Goal: Task Accomplishment & Management: Complete application form

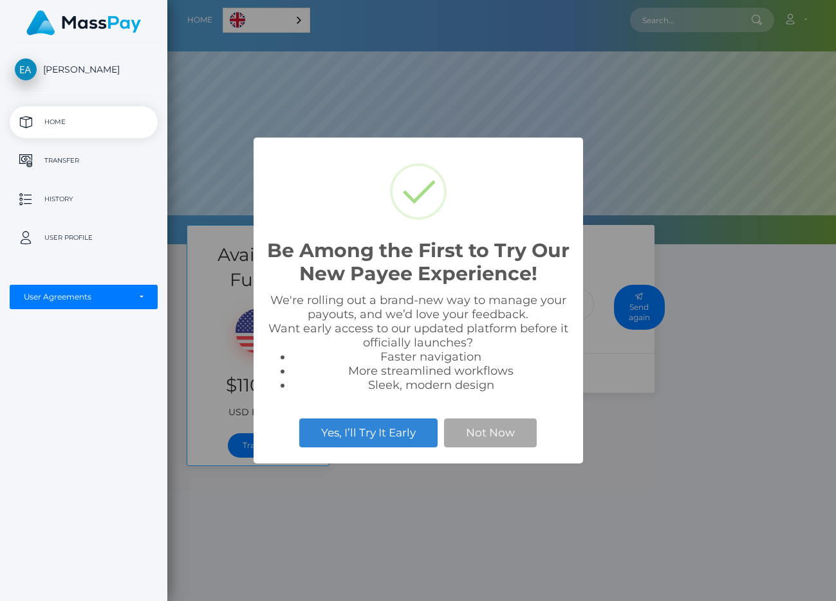
scroll to position [244, 668]
click at [518, 448] on div "Yes, I’ll Try It Early Not Now" at bounding box center [418, 433] width 304 height 35
click at [507, 433] on button "Not Now" at bounding box center [490, 433] width 93 height 28
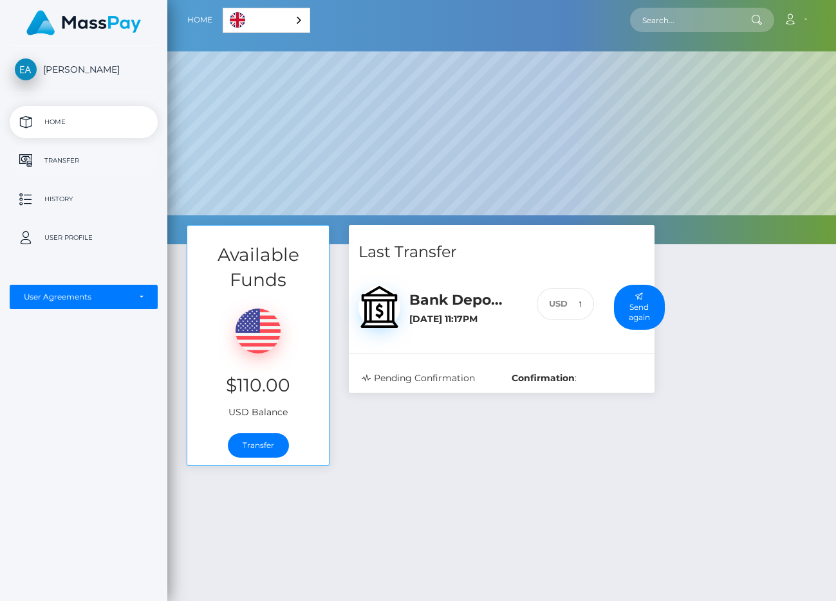
click at [109, 160] on p "Transfer" at bounding box center [84, 160] width 138 height 19
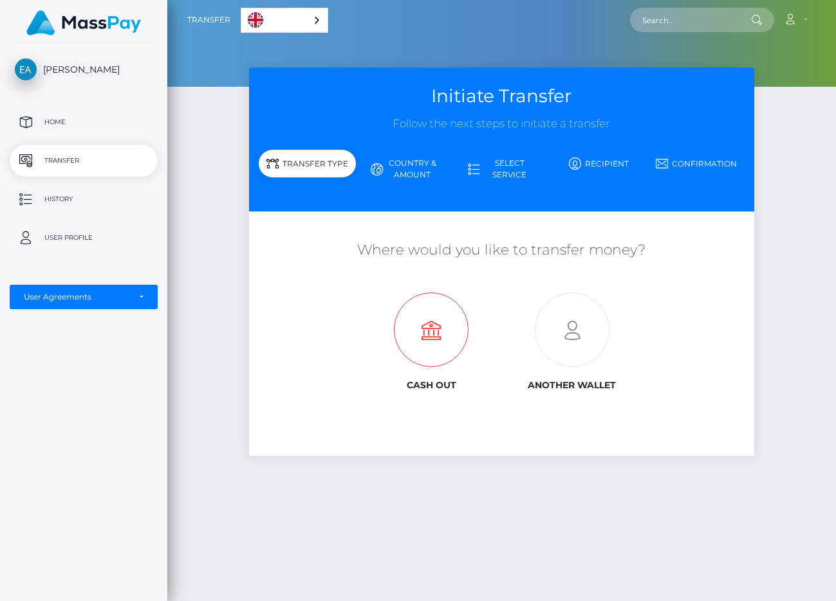
click at [401, 318] on icon at bounding box center [431, 330] width 140 height 75
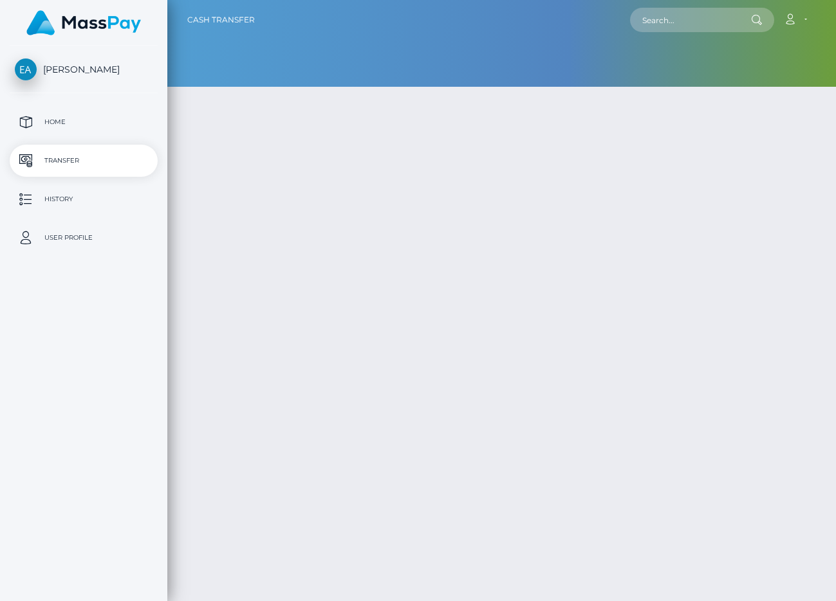
type input "110"
select select
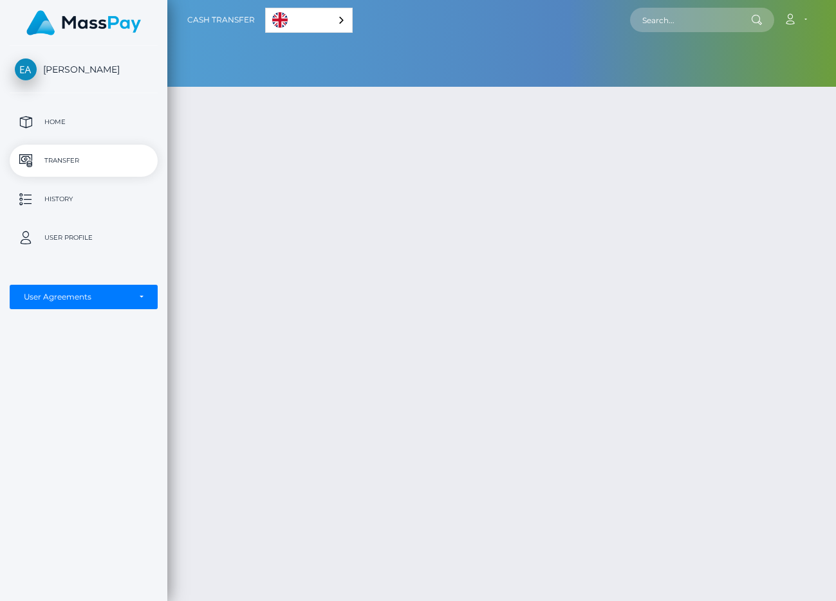
click at [297, 15] on link "English" at bounding box center [309, 20] width 86 height 24
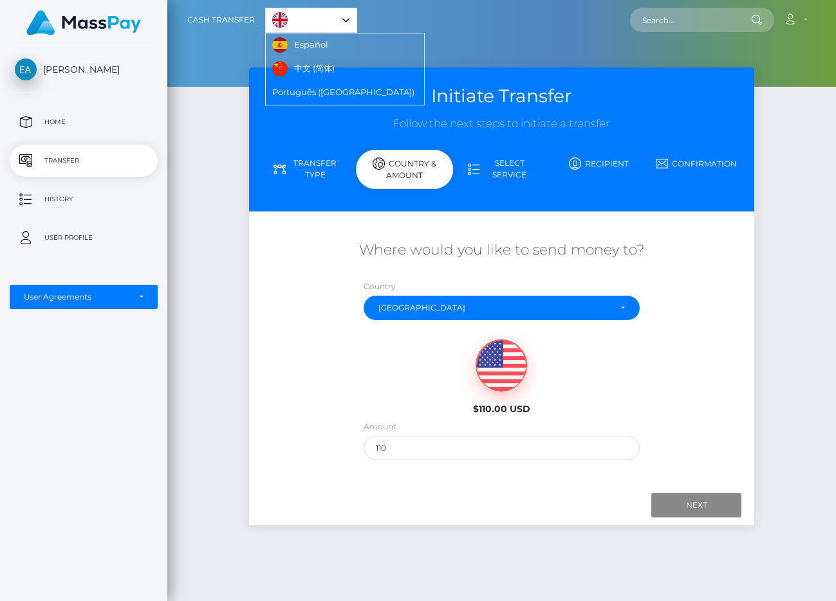
click at [219, 97] on div "Initiate Transfer Follow the next steps to initiate a transfer Transfer Type Co…" at bounding box center [501, 329] width 668 height 522
click at [302, 42] on link "Español" at bounding box center [302, 45] width 72 height 24
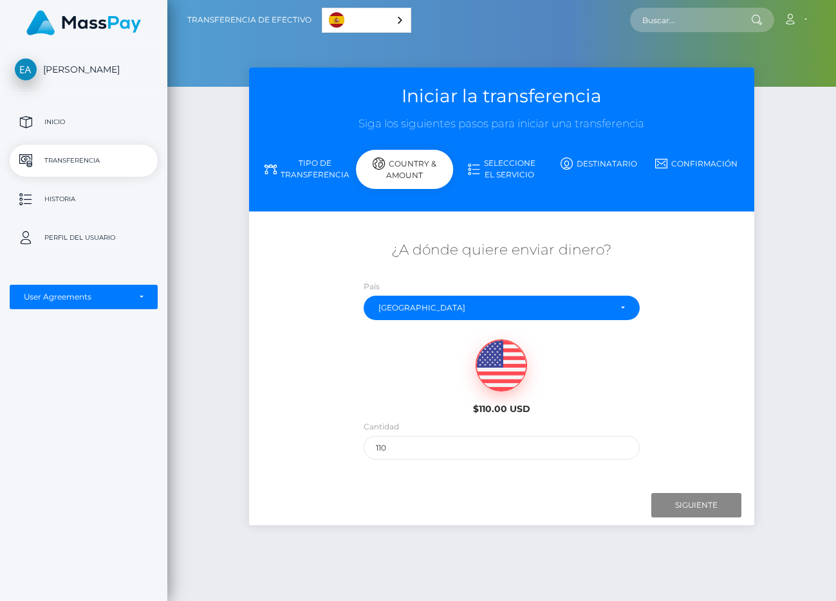
click at [349, 19] on link "Español" at bounding box center [366, 20] width 88 height 24
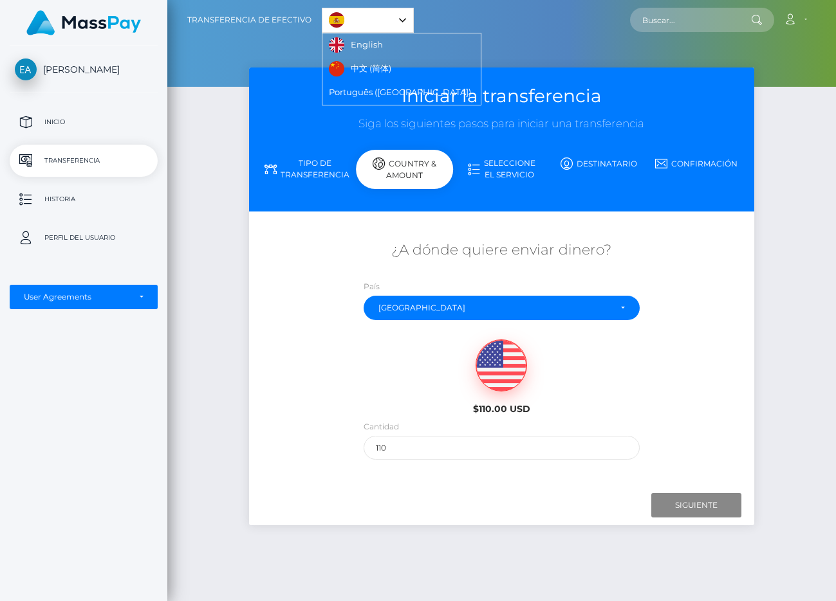
click at [261, 60] on div at bounding box center [501, 43] width 668 height 87
click at [348, 17] on link "Español" at bounding box center [367, 20] width 91 height 24
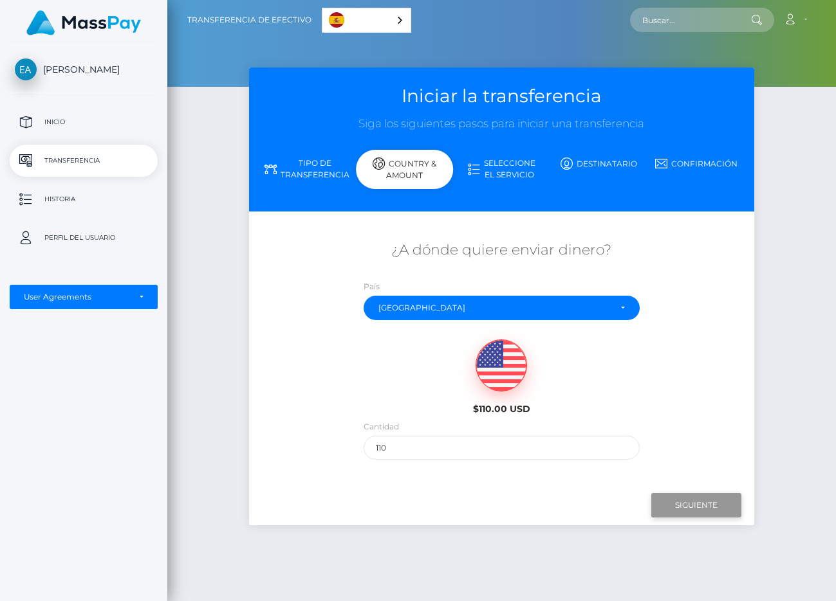
click at [696, 502] on input "Next" at bounding box center [696, 505] width 90 height 24
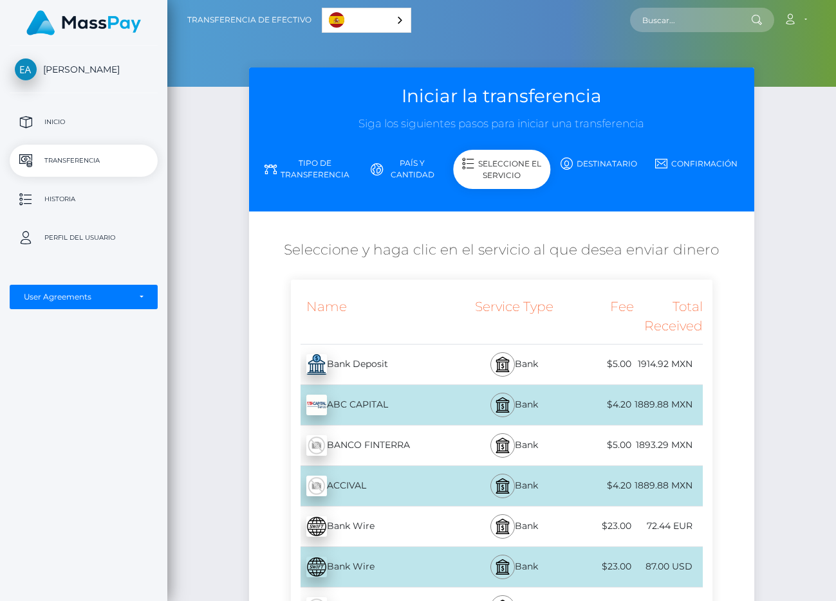
click at [419, 160] on link "País y cantidad" at bounding box center [404, 168] width 97 height 33
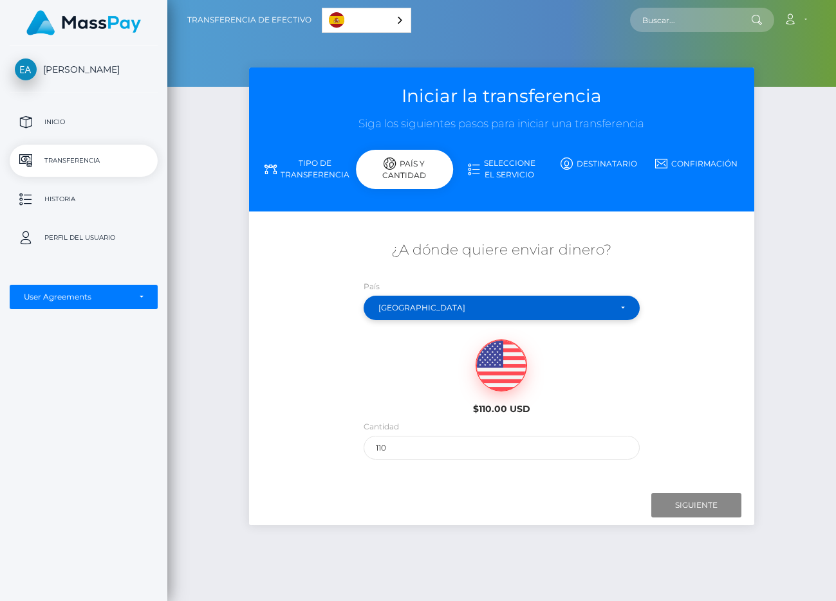
click at [459, 315] on div "[GEOGRAPHIC_DATA]" at bounding box center [500, 308] width 275 height 24
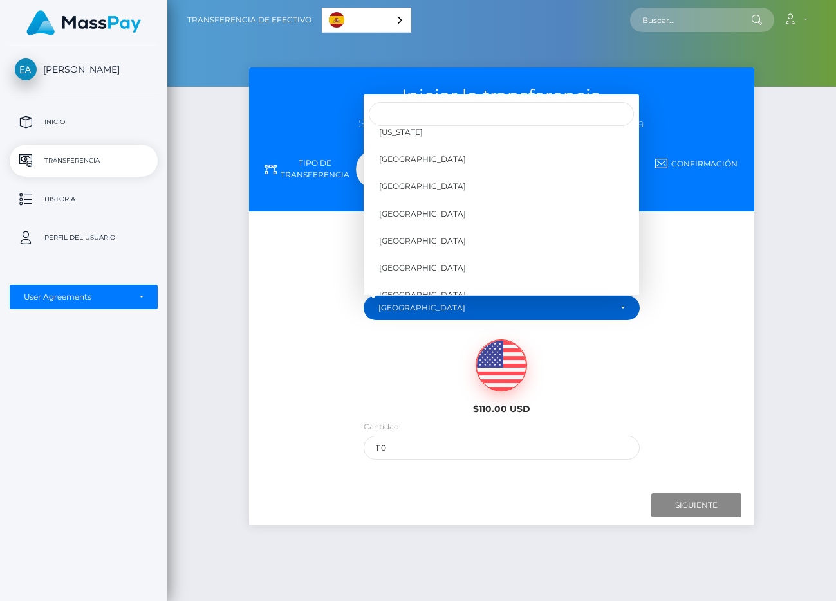
scroll to position [4403, 0]
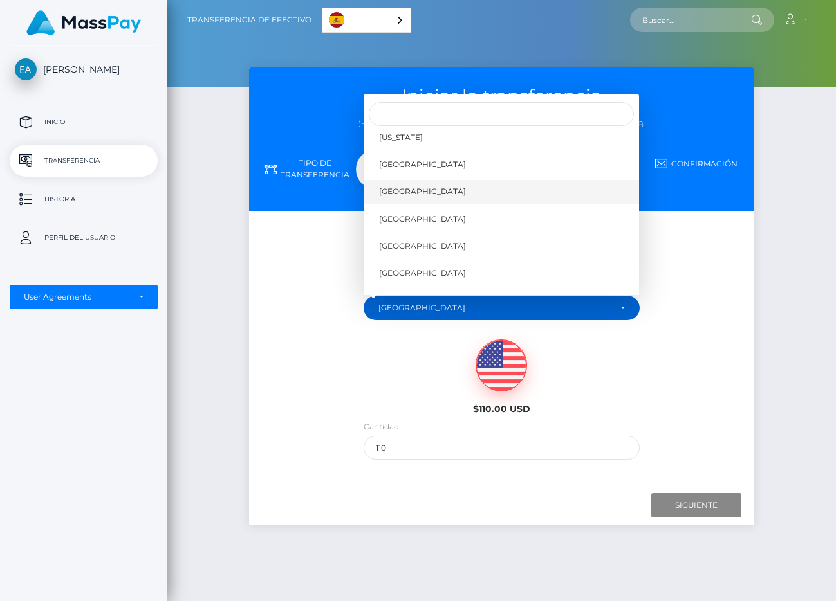
click at [453, 196] on link "[GEOGRAPHIC_DATA]" at bounding box center [500, 192] width 275 height 24
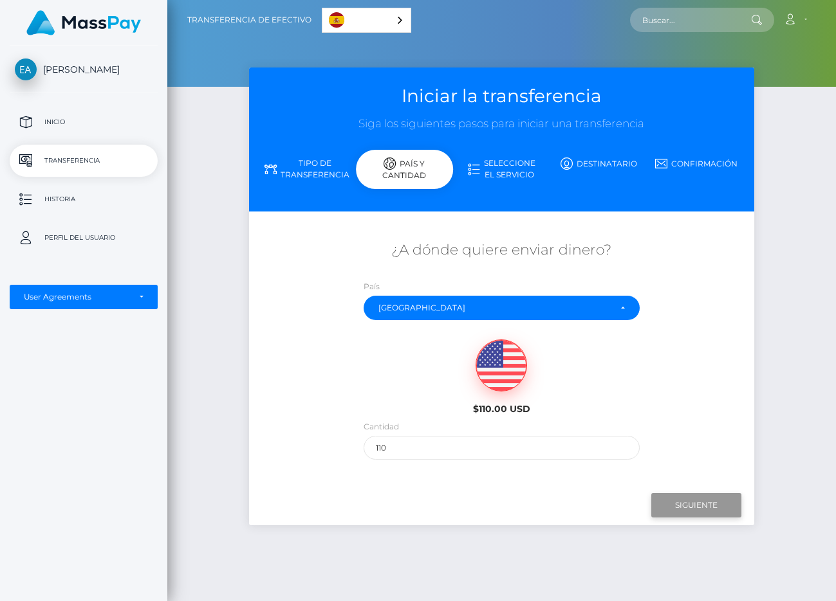
click at [679, 515] on input "Next" at bounding box center [696, 505] width 90 height 24
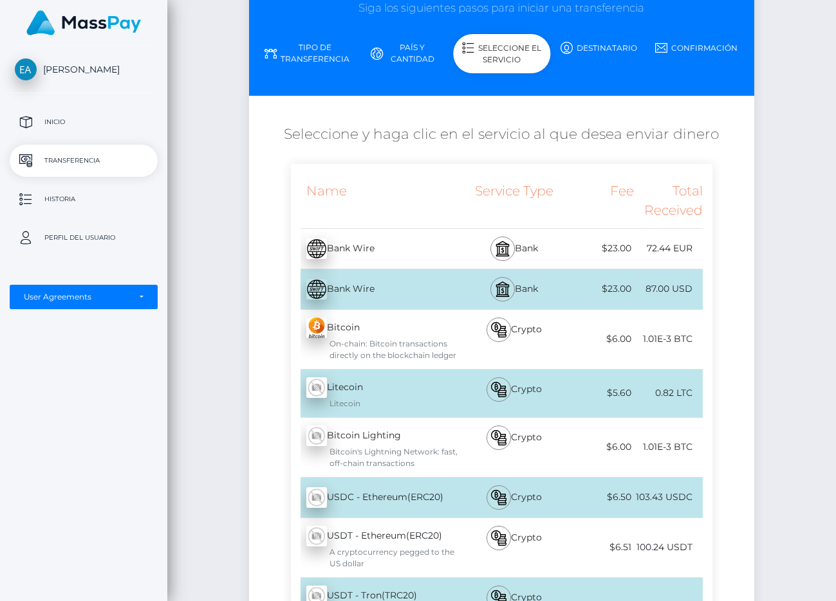
scroll to position [39, 0]
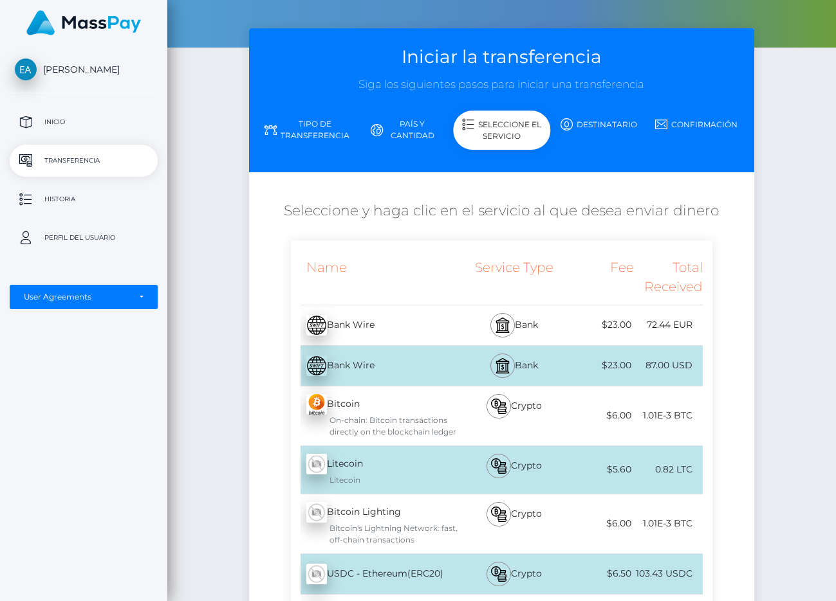
click at [409, 122] on link "País y cantidad" at bounding box center [404, 129] width 97 height 33
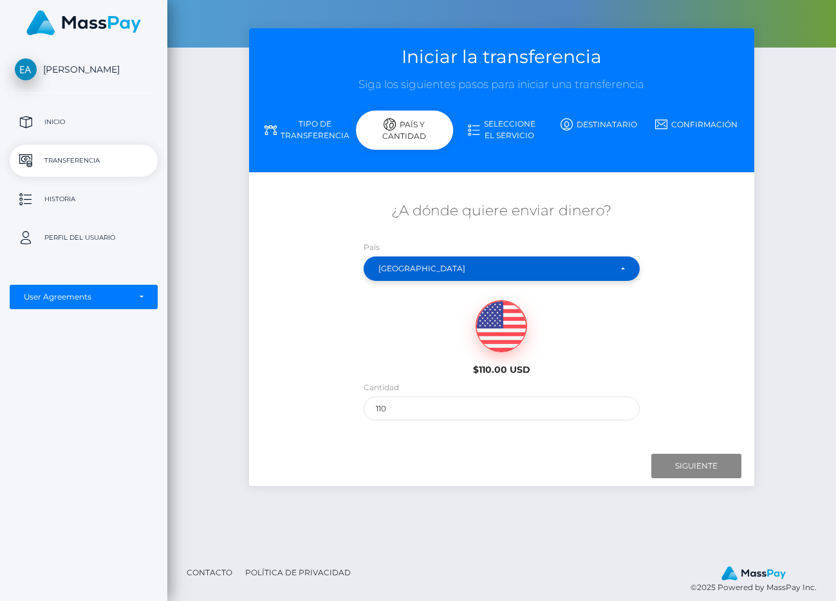
click at [428, 265] on div "[GEOGRAPHIC_DATA]" at bounding box center [493, 269] width 231 height 10
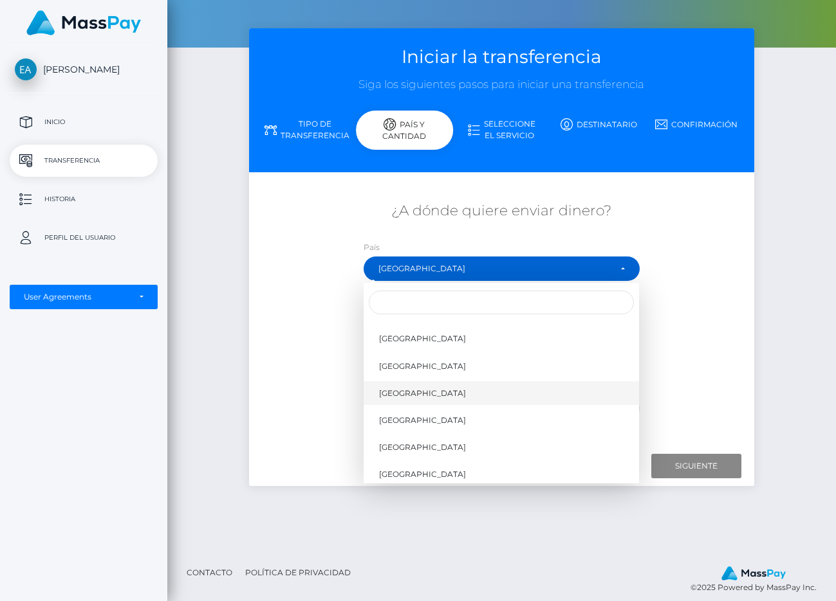
scroll to position [4442, 0]
click at [417, 389] on link "[GEOGRAPHIC_DATA]" at bounding box center [500, 395] width 275 height 24
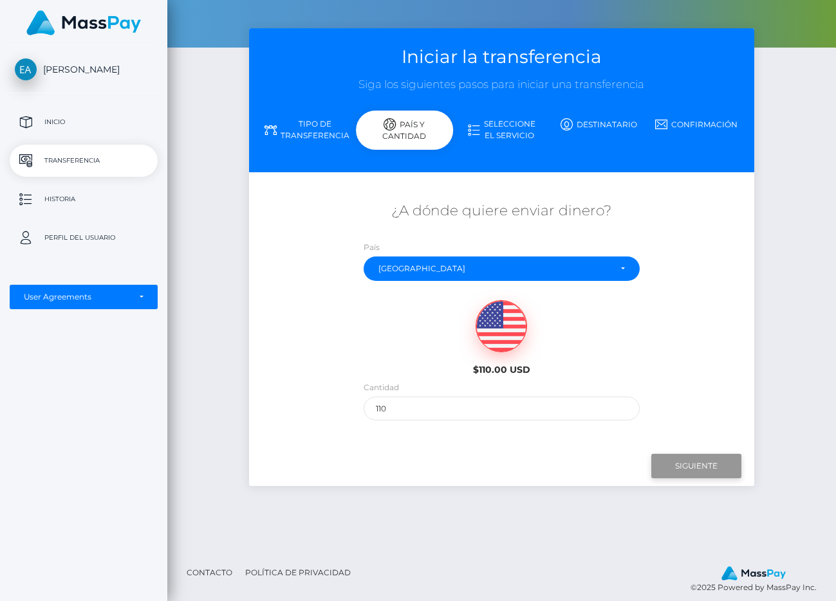
click at [672, 472] on input "Next" at bounding box center [696, 466] width 90 height 24
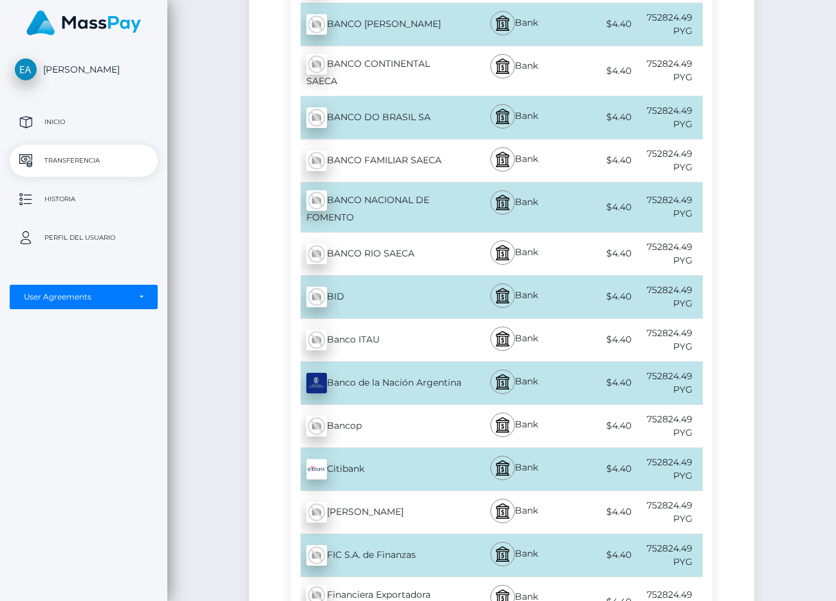
scroll to position [0, 0]
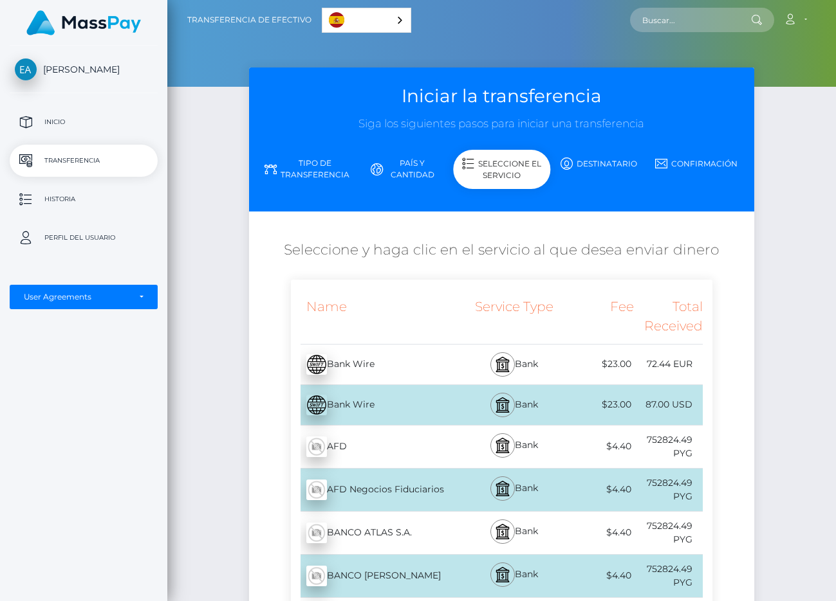
click at [418, 162] on link "País y cantidad" at bounding box center [404, 168] width 97 height 33
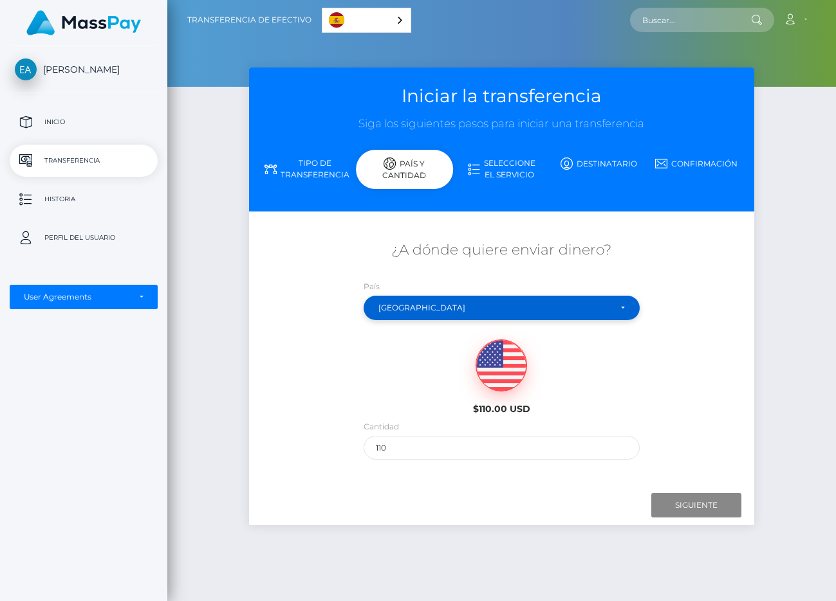
click at [439, 316] on div "[GEOGRAPHIC_DATA]" at bounding box center [500, 308] width 275 height 24
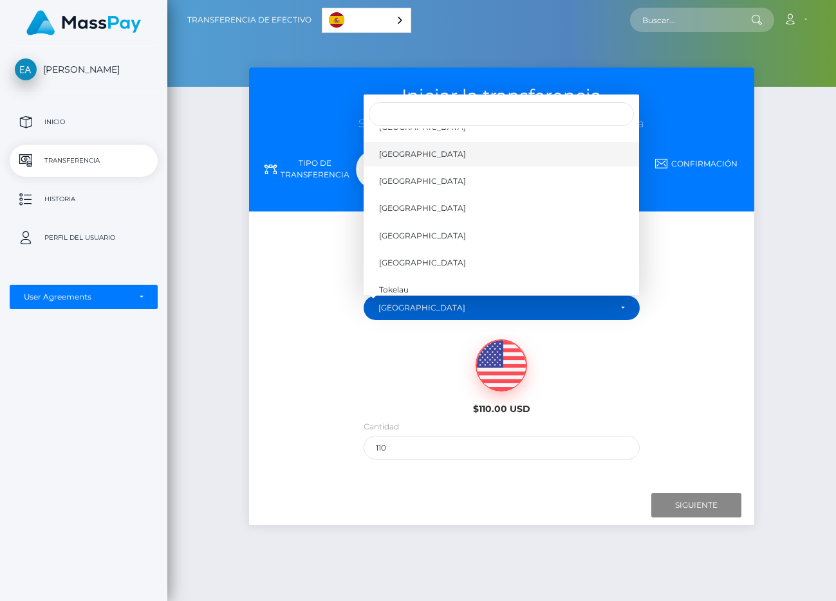
scroll to position [5689, 0]
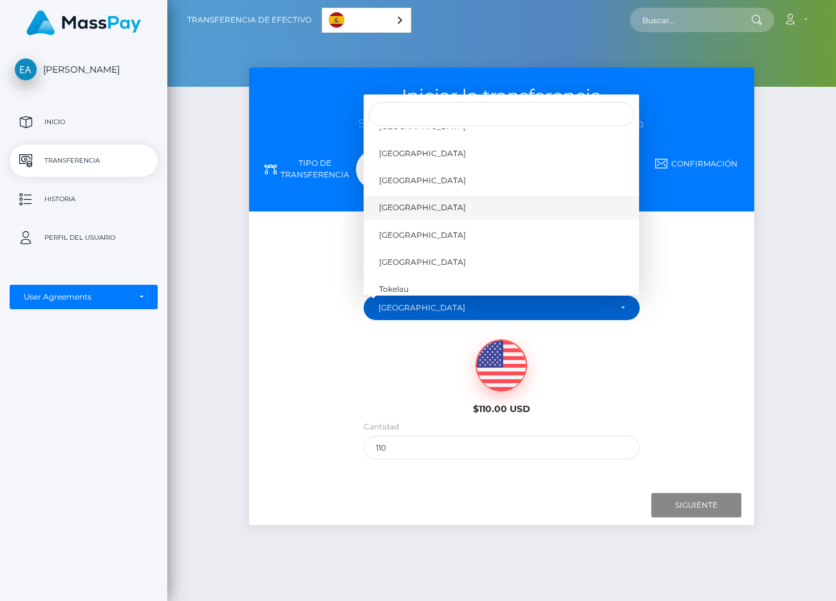
click at [441, 199] on link "[GEOGRAPHIC_DATA]" at bounding box center [500, 208] width 275 height 24
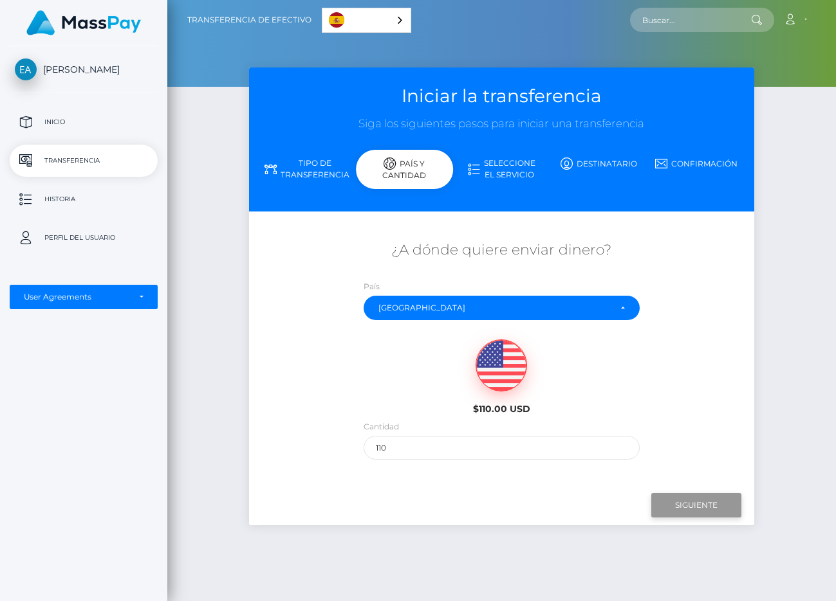
click at [666, 509] on input "Next" at bounding box center [696, 505] width 90 height 24
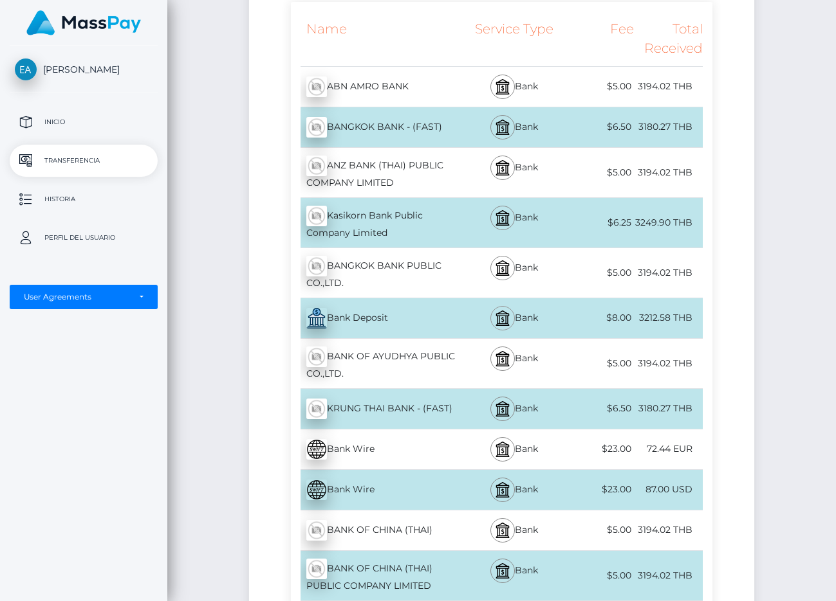
scroll to position [0, 0]
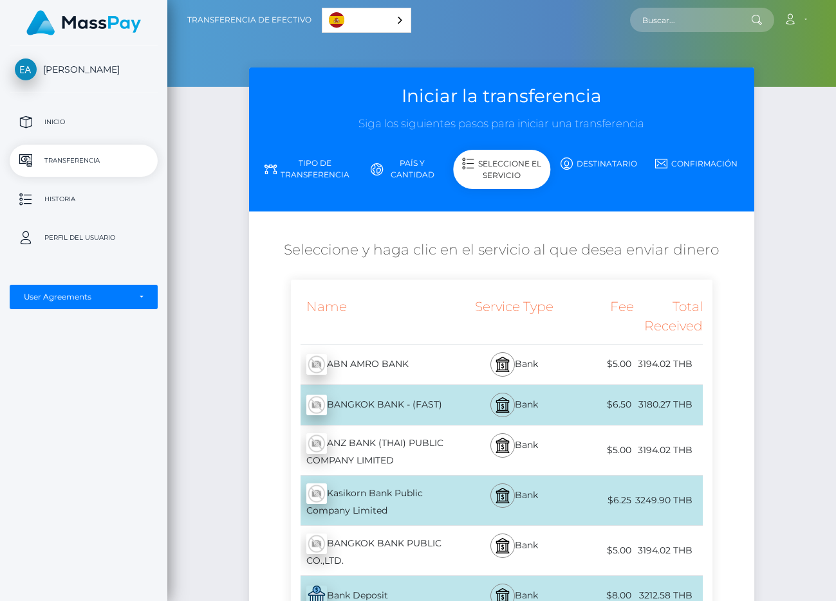
click at [410, 152] on link "País y cantidad" at bounding box center [404, 168] width 97 height 33
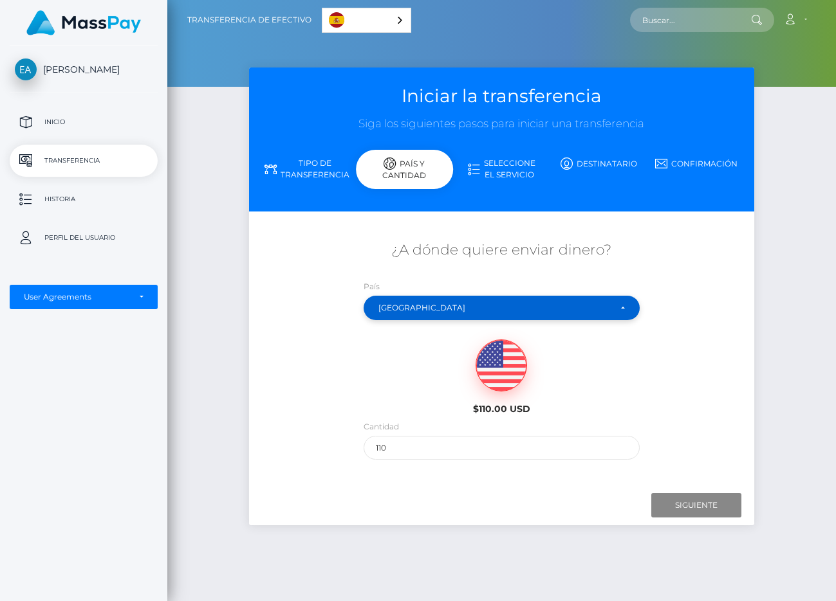
click at [416, 305] on div "[GEOGRAPHIC_DATA]" at bounding box center [493, 308] width 231 height 10
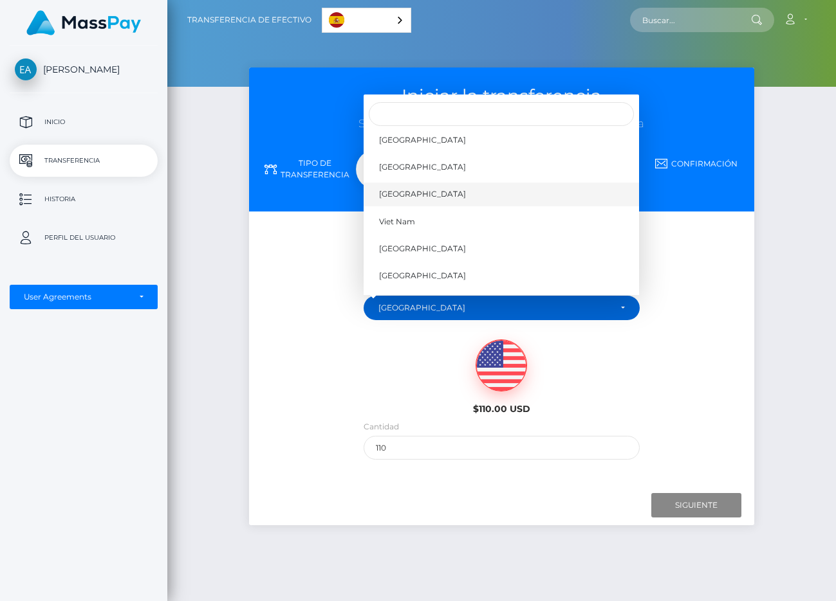
scroll to position [6278, 0]
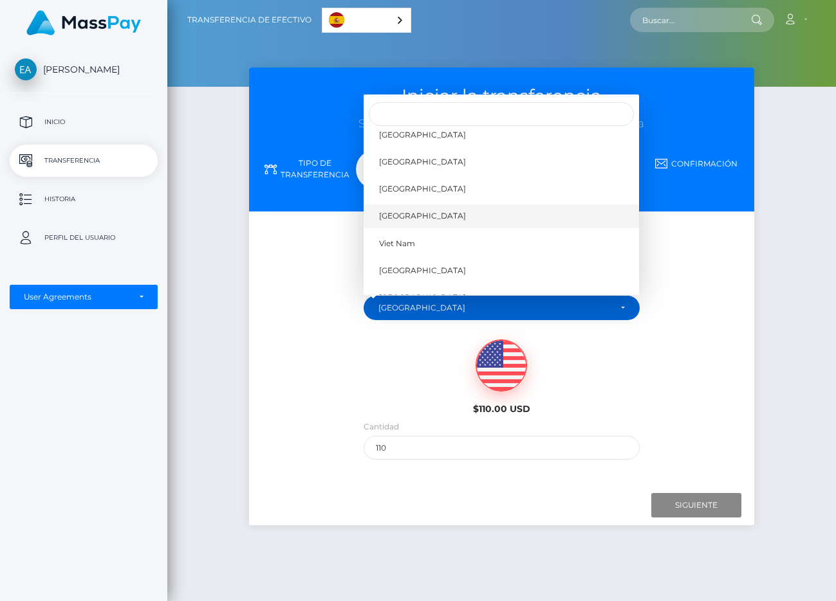
click at [417, 213] on span "[GEOGRAPHIC_DATA]" at bounding box center [422, 216] width 87 height 12
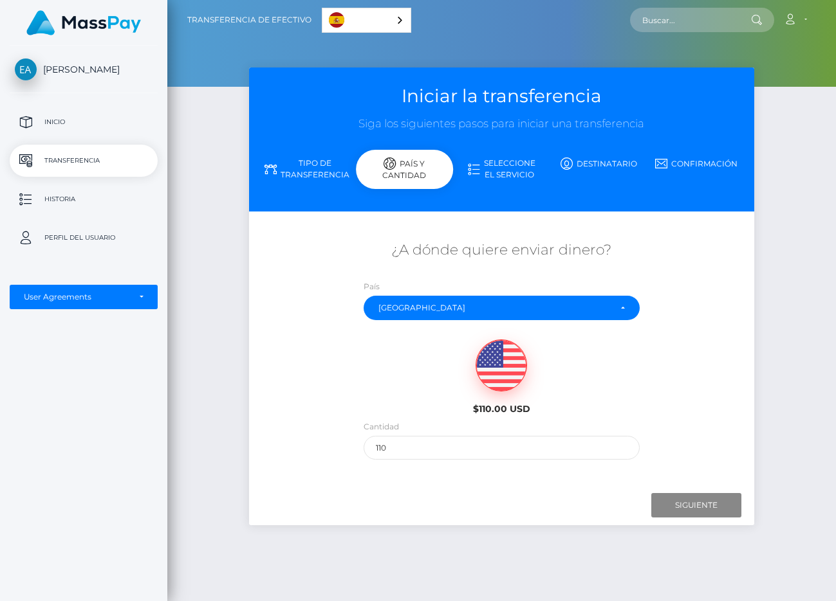
click at [684, 493] on div "Next Finish Previous" at bounding box center [502, 506] width 506 height 40
click at [686, 506] on input "Next" at bounding box center [696, 505] width 90 height 24
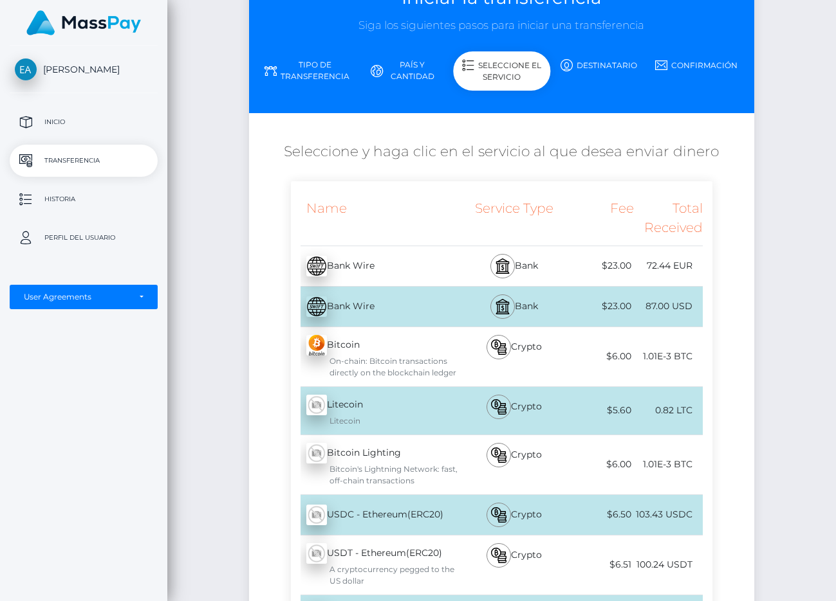
scroll to position [102, 0]
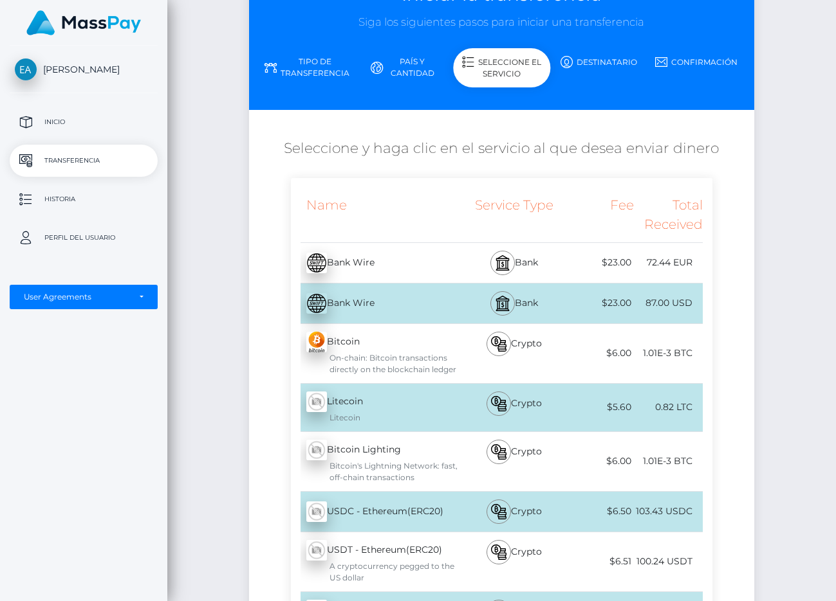
click at [401, 77] on link "País y cantidad" at bounding box center [404, 67] width 97 height 33
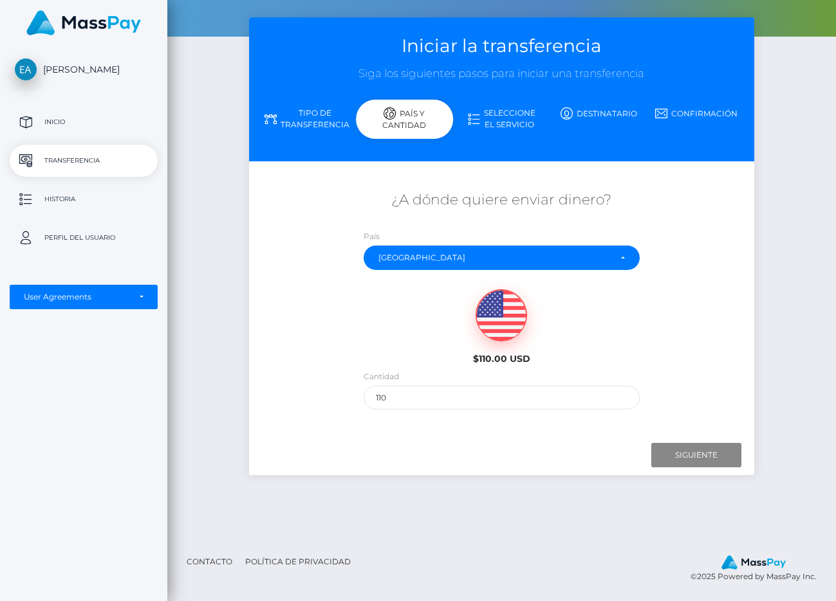
scroll to position [50, 0]
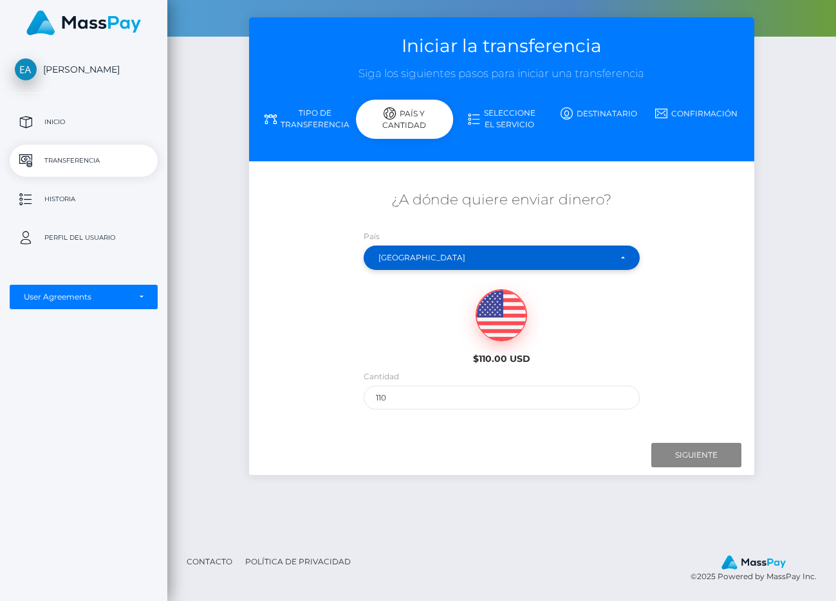
click at [434, 261] on div "[GEOGRAPHIC_DATA]" at bounding box center [493, 258] width 231 height 10
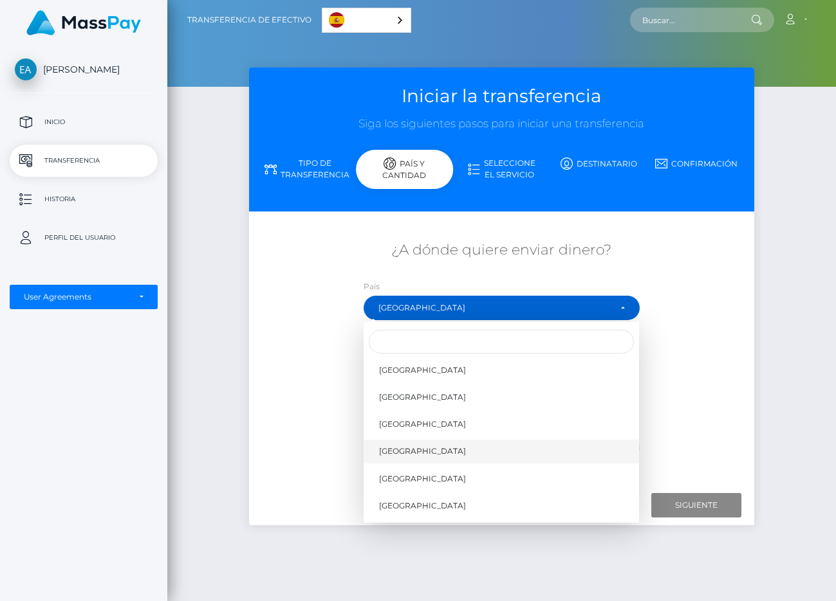
scroll to position [5392, 0]
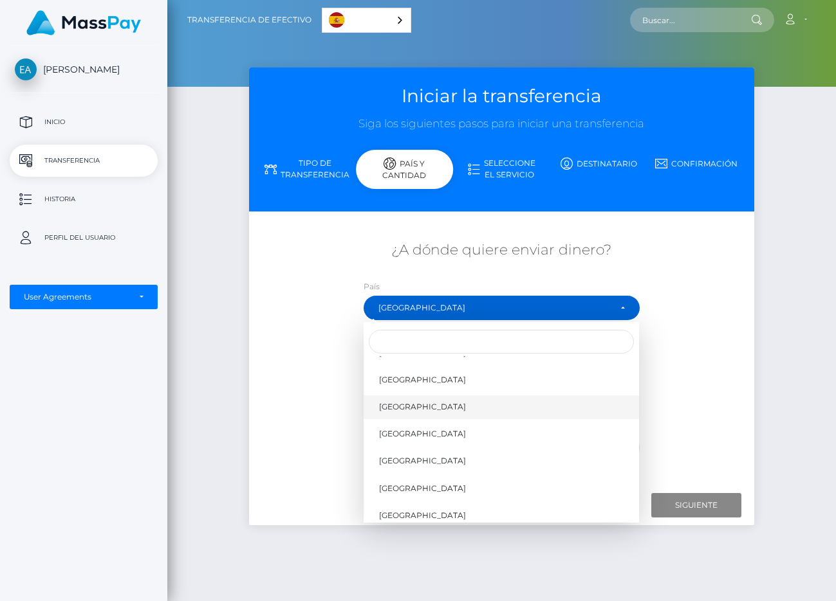
click at [443, 415] on link "[GEOGRAPHIC_DATA]" at bounding box center [500, 407] width 275 height 24
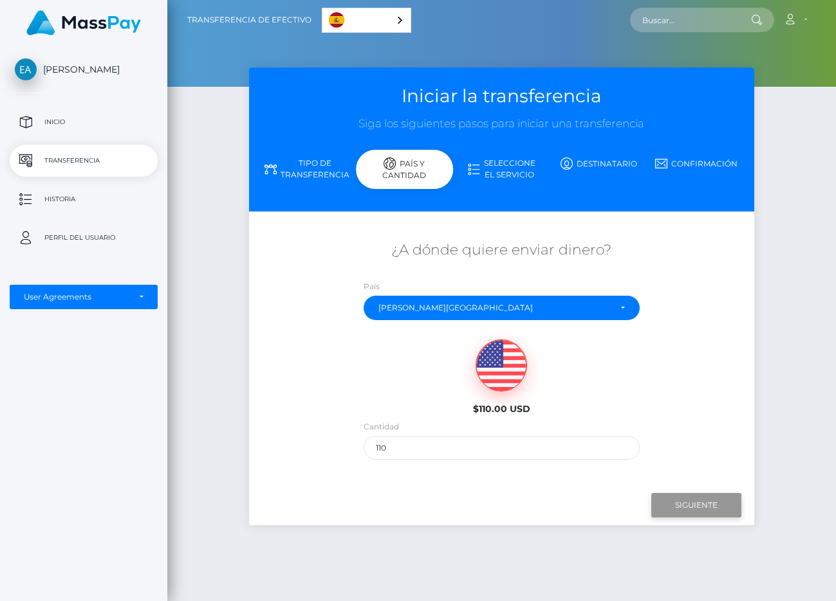
click at [712, 497] on input "Next" at bounding box center [696, 505] width 90 height 24
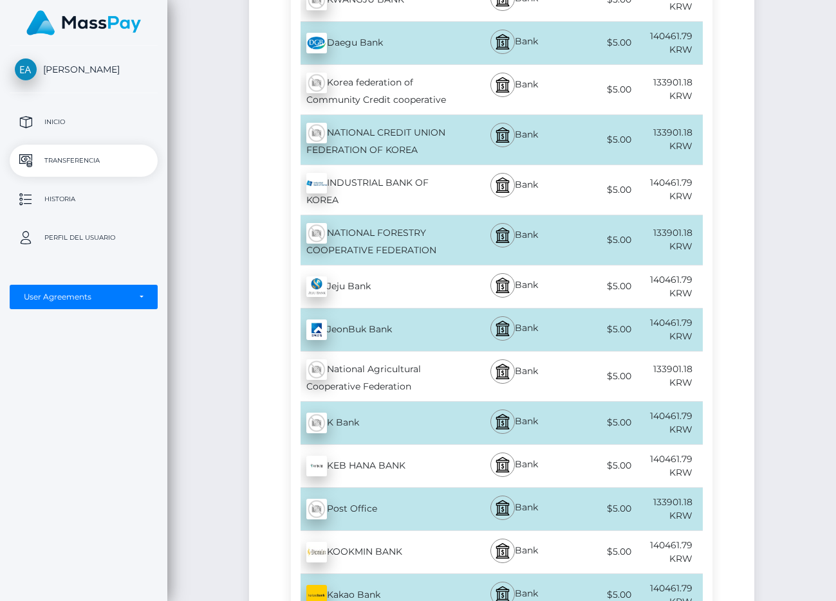
scroll to position [0, 0]
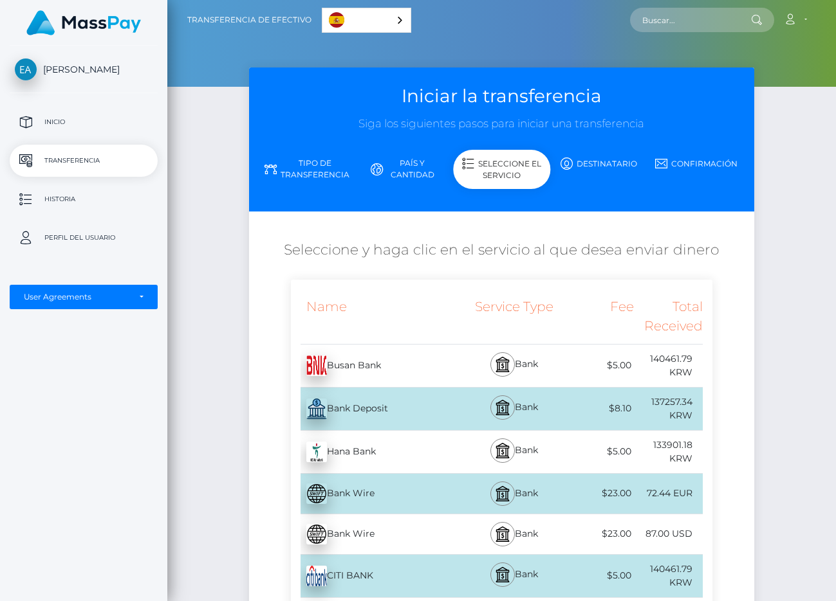
click at [398, 181] on link "País y cantidad" at bounding box center [404, 168] width 97 height 33
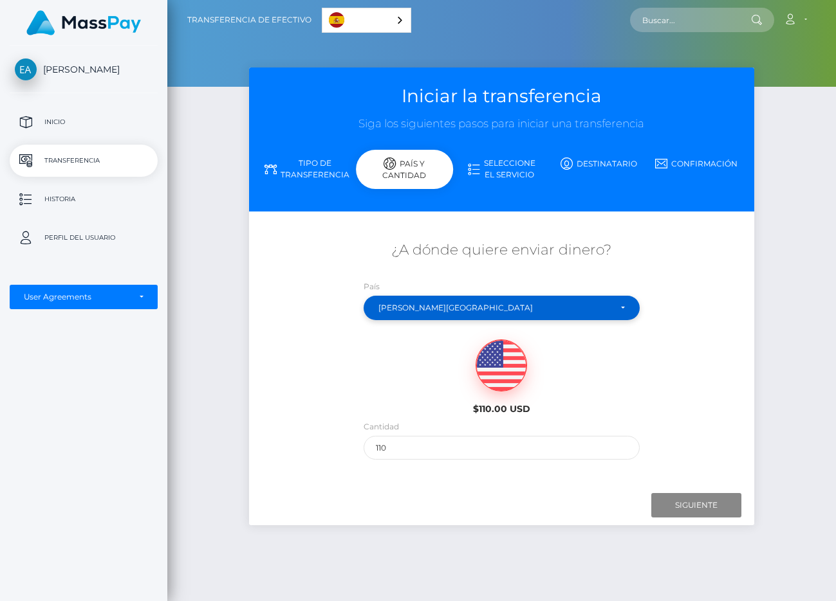
click at [398, 302] on div "[PERSON_NAME][GEOGRAPHIC_DATA]" at bounding box center [500, 308] width 275 height 24
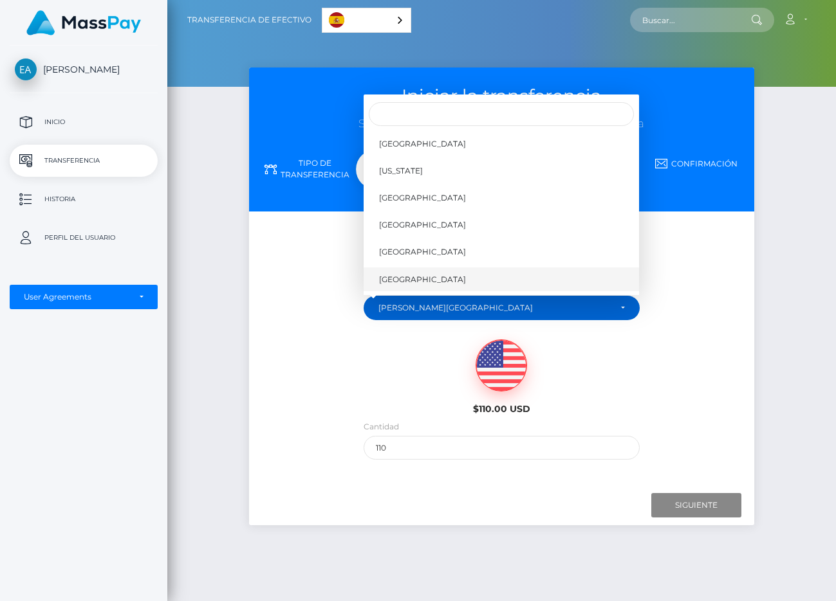
scroll to position [4641, 0]
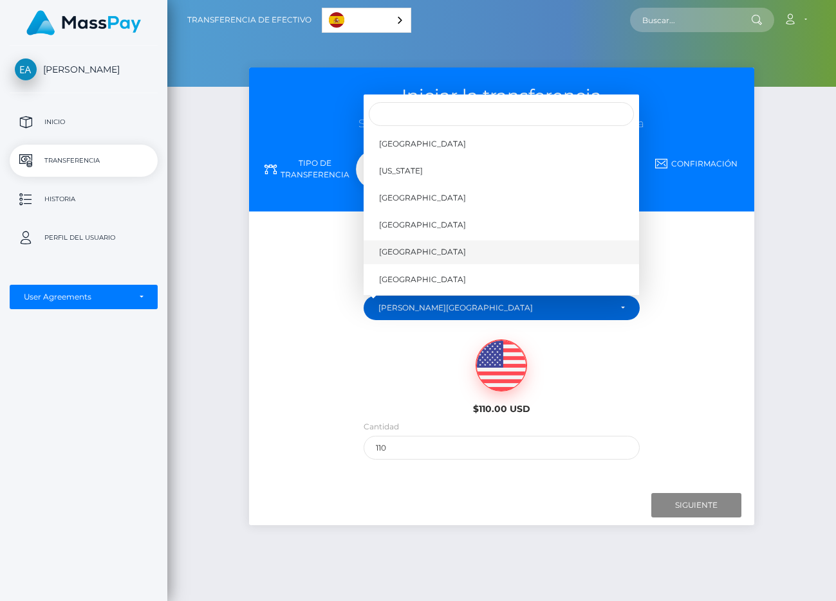
click at [419, 258] on link "[GEOGRAPHIC_DATA]" at bounding box center [500, 253] width 275 height 24
select select "ROU"
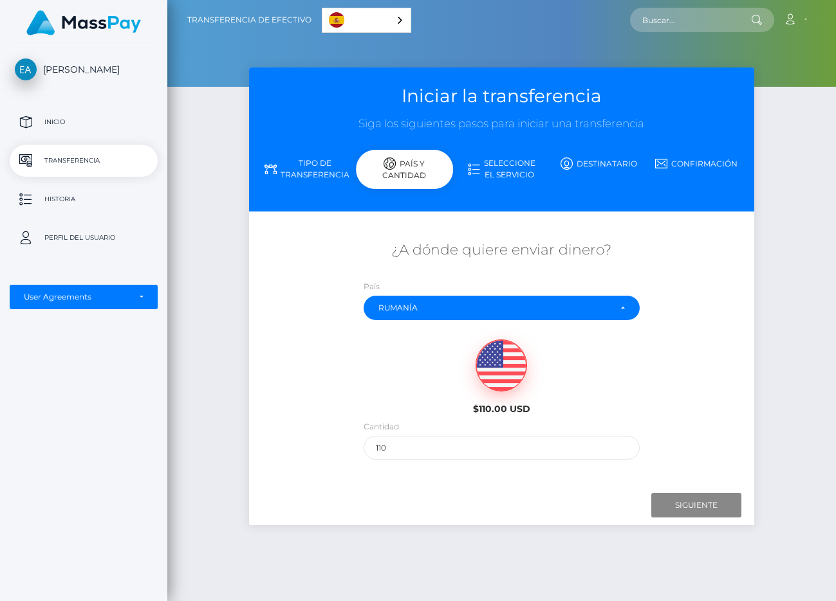
click at [684, 519] on div "Next Finish Previous" at bounding box center [502, 506] width 506 height 40
click at [681, 507] on input "Next" at bounding box center [696, 505] width 90 height 24
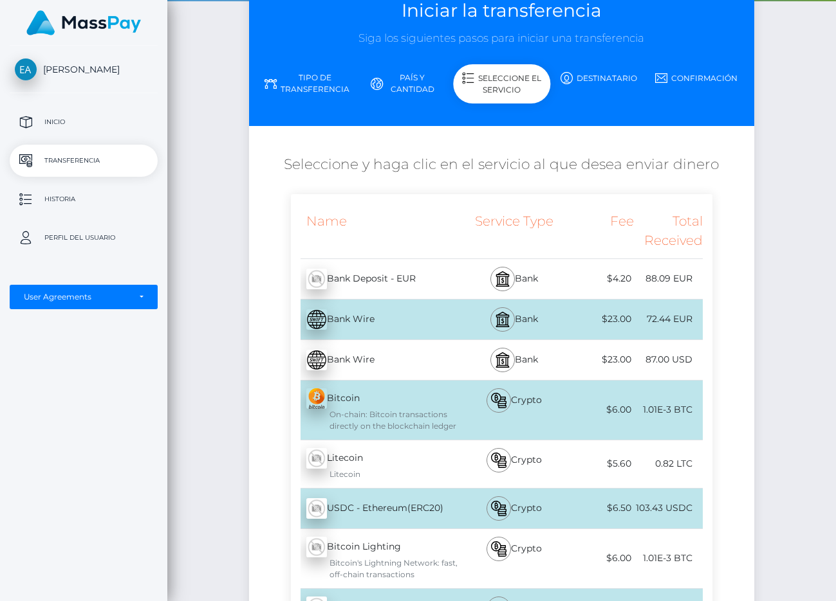
scroll to position [151, 0]
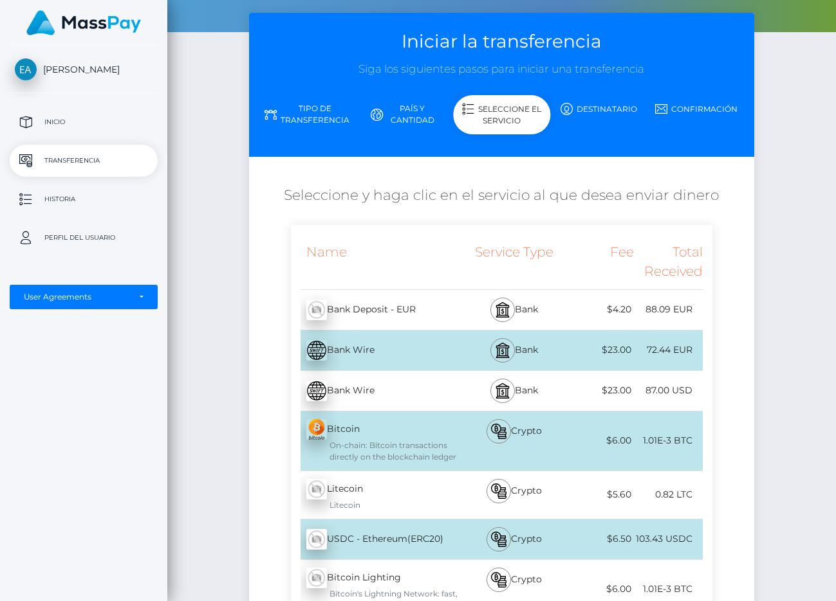
click at [425, 123] on link "País y cantidad" at bounding box center [404, 114] width 97 height 33
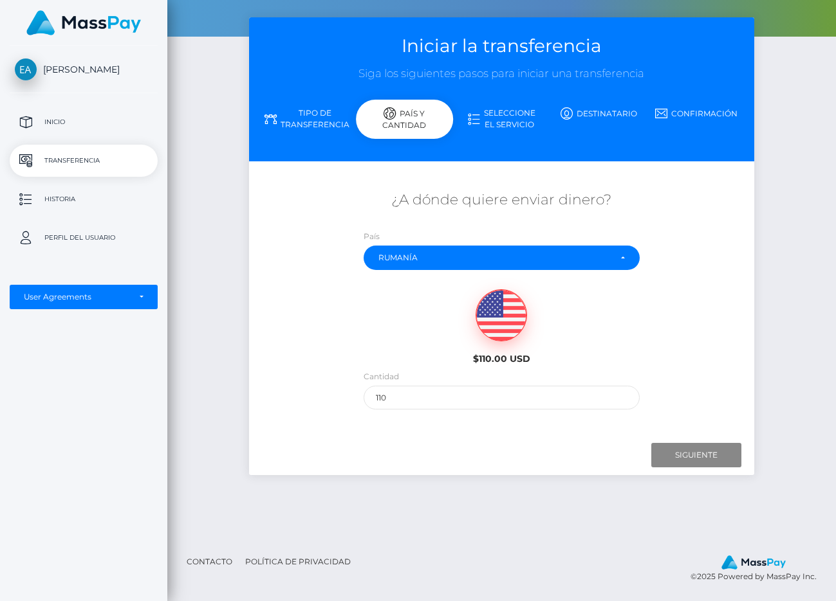
scroll to position [50, 0]
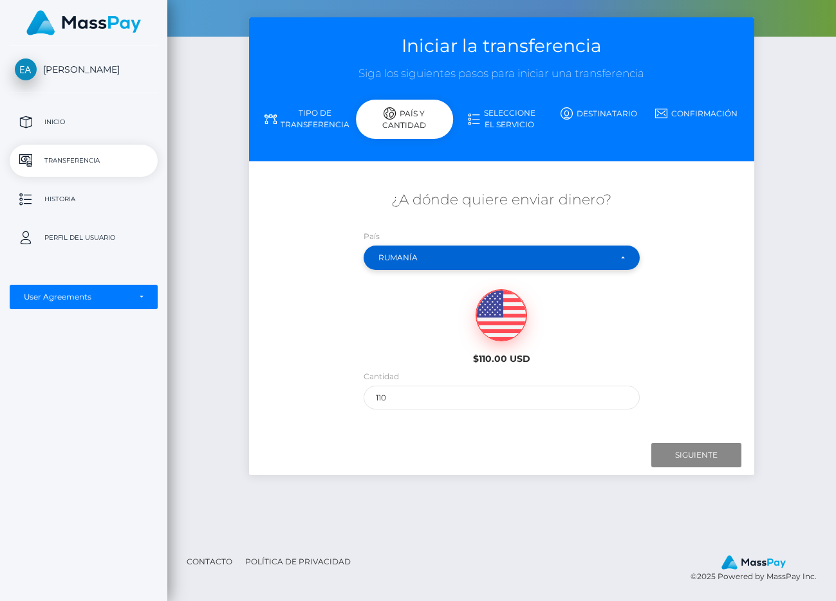
click at [435, 261] on div "Rumanía" at bounding box center [493, 258] width 231 height 10
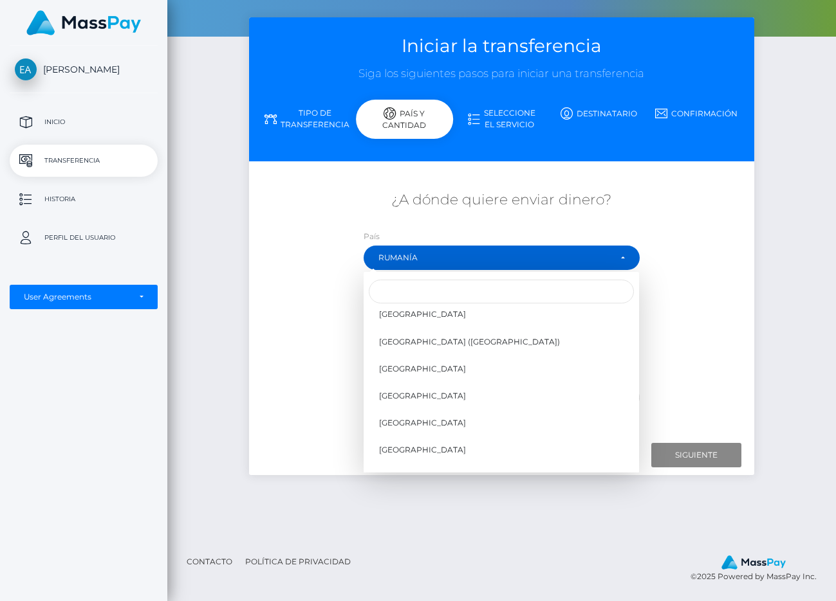
scroll to position [1851, 0]
click at [437, 293] on input "Search" at bounding box center [501, 292] width 265 height 24
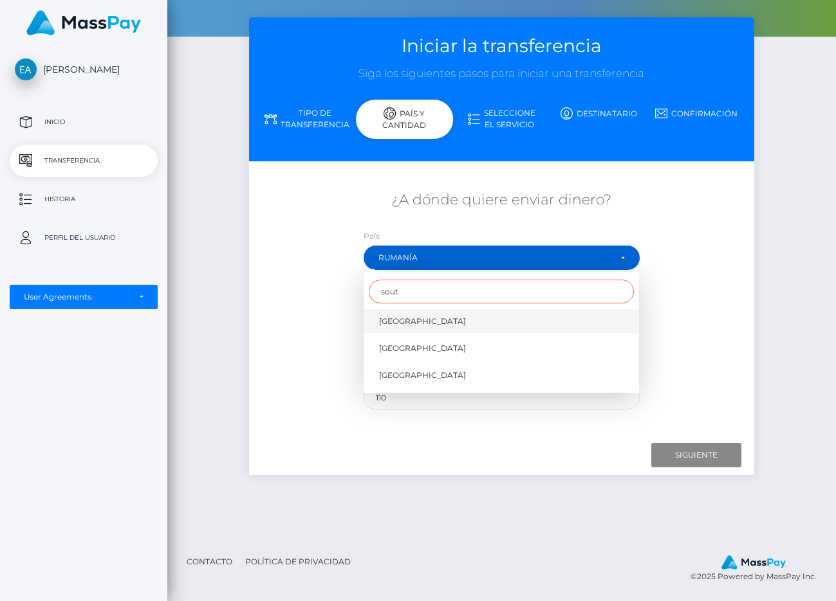
type input "sout"
click at [437, 317] on link "[GEOGRAPHIC_DATA]" at bounding box center [500, 321] width 275 height 24
select select "ZAF"
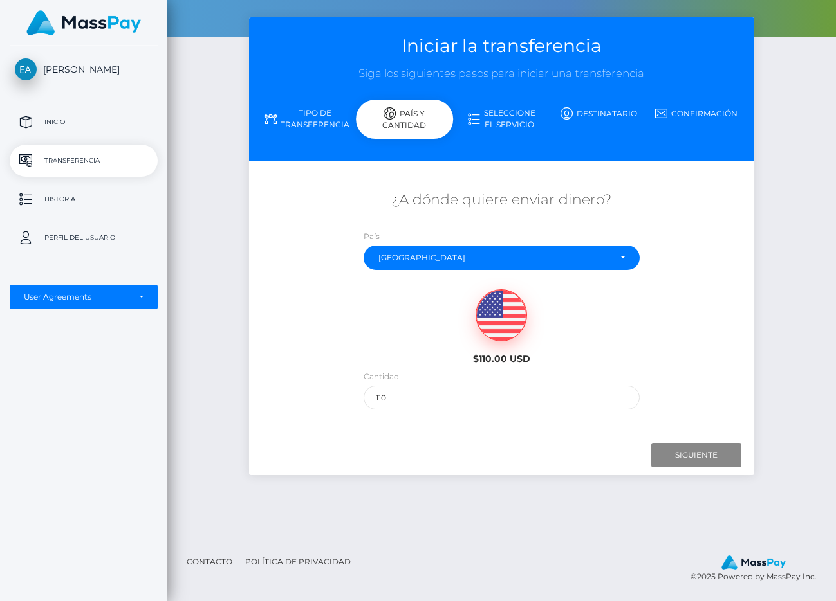
click at [683, 468] on div "Next Finish Previous" at bounding box center [502, 455] width 506 height 40
click at [681, 459] on input "Next" at bounding box center [696, 455] width 90 height 24
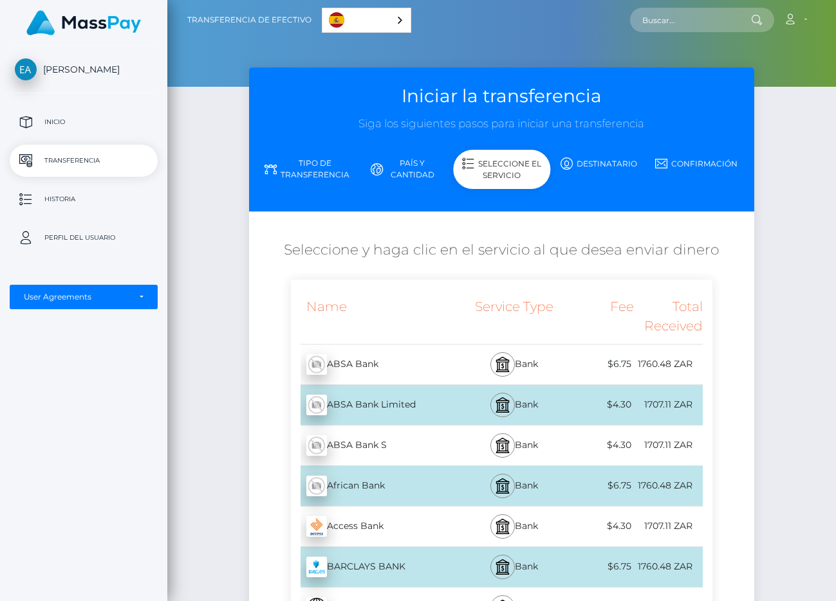
click at [413, 174] on link "País y cantidad" at bounding box center [404, 168] width 97 height 33
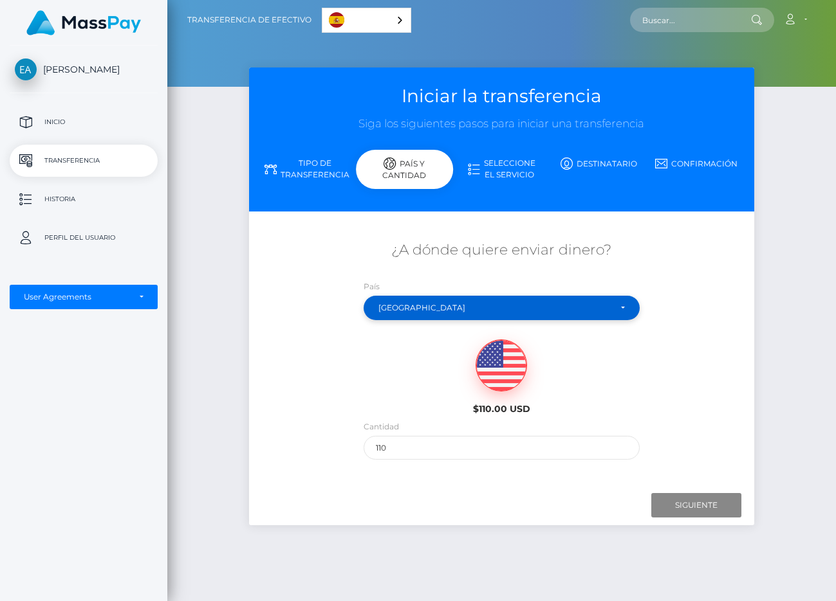
click at [428, 309] on div "[GEOGRAPHIC_DATA]" at bounding box center [493, 308] width 231 height 10
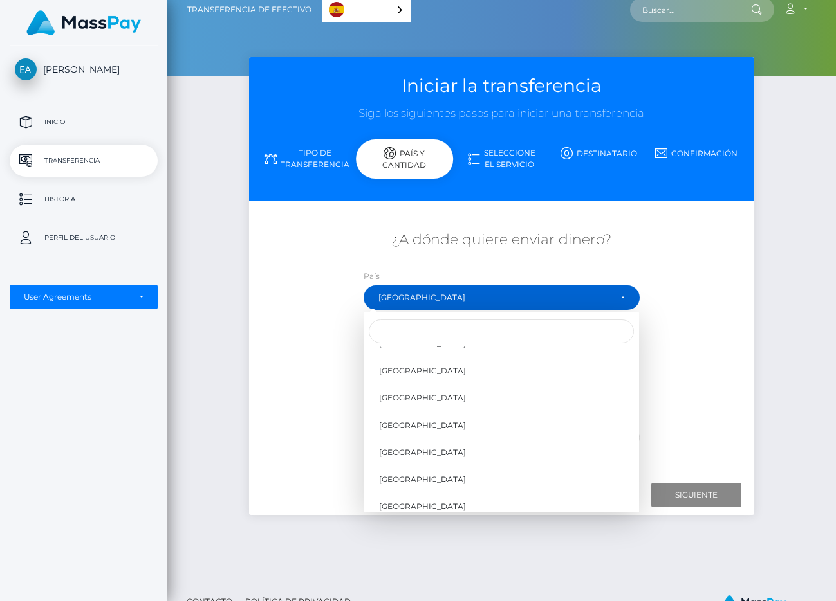
scroll to position [509, 0]
click at [307, 304] on div "¿A dónde quiere enviar dinero? País Abjasia [GEOGRAPHIC_DATA] [GEOGRAPHIC_DATA]…" at bounding box center [502, 340] width 506 height 232
